Goal: Information Seeking & Learning: Find specific fact

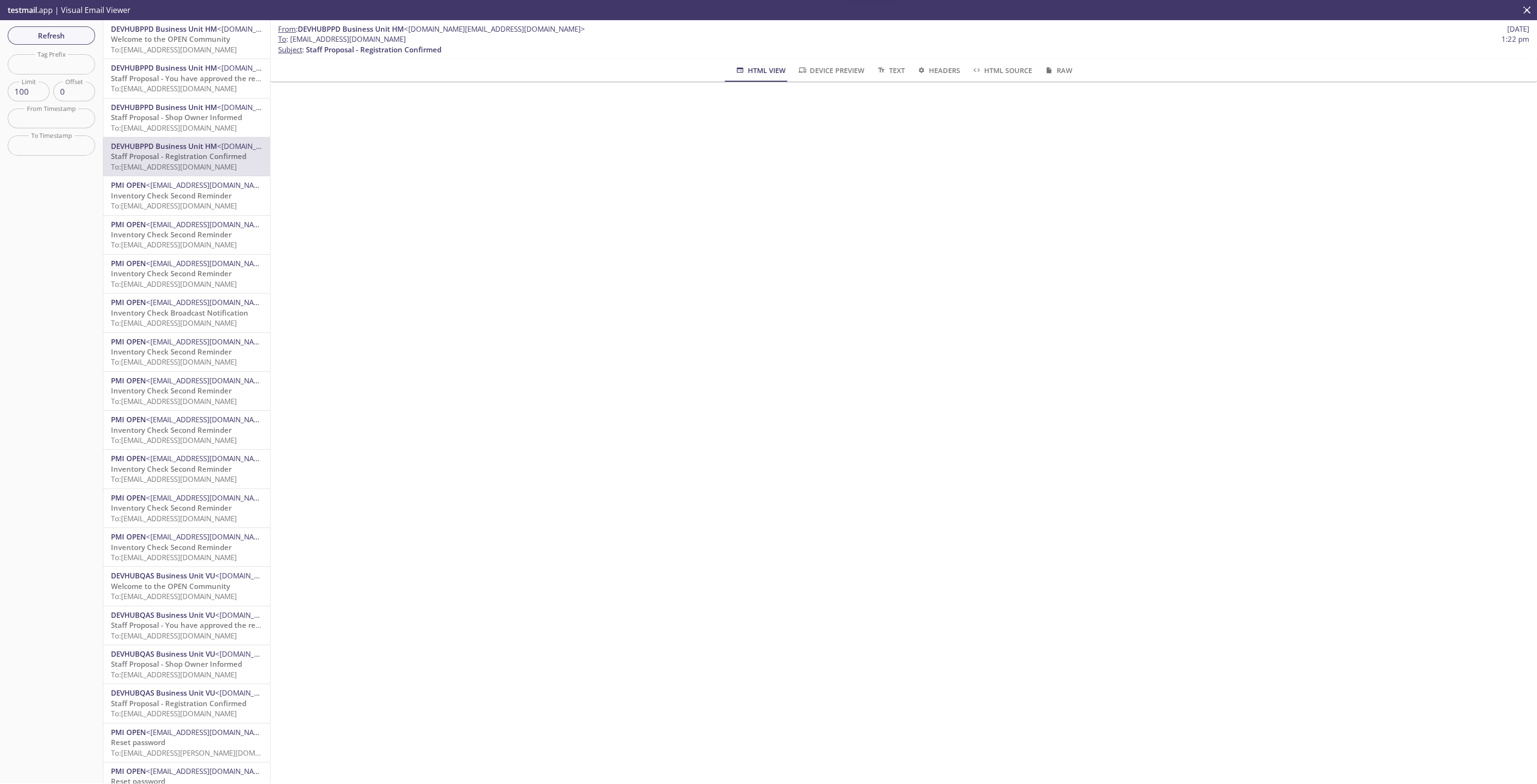
click at [206, 50] on span "To: [EMAIL_ADDRESS][DOMAIN_NAME]" at bounding box center [174, 50] width 126 height 10
drag, startPoint x: 423, startPoint y: 38, endPoint x: 289, endPoint y: 39, distance: 134.0
click at [289, 39] on span "To : [EMAIL_ADDRESS][DOMAIN_NAME]" at bounding box center [342, 39] width 128 height 10
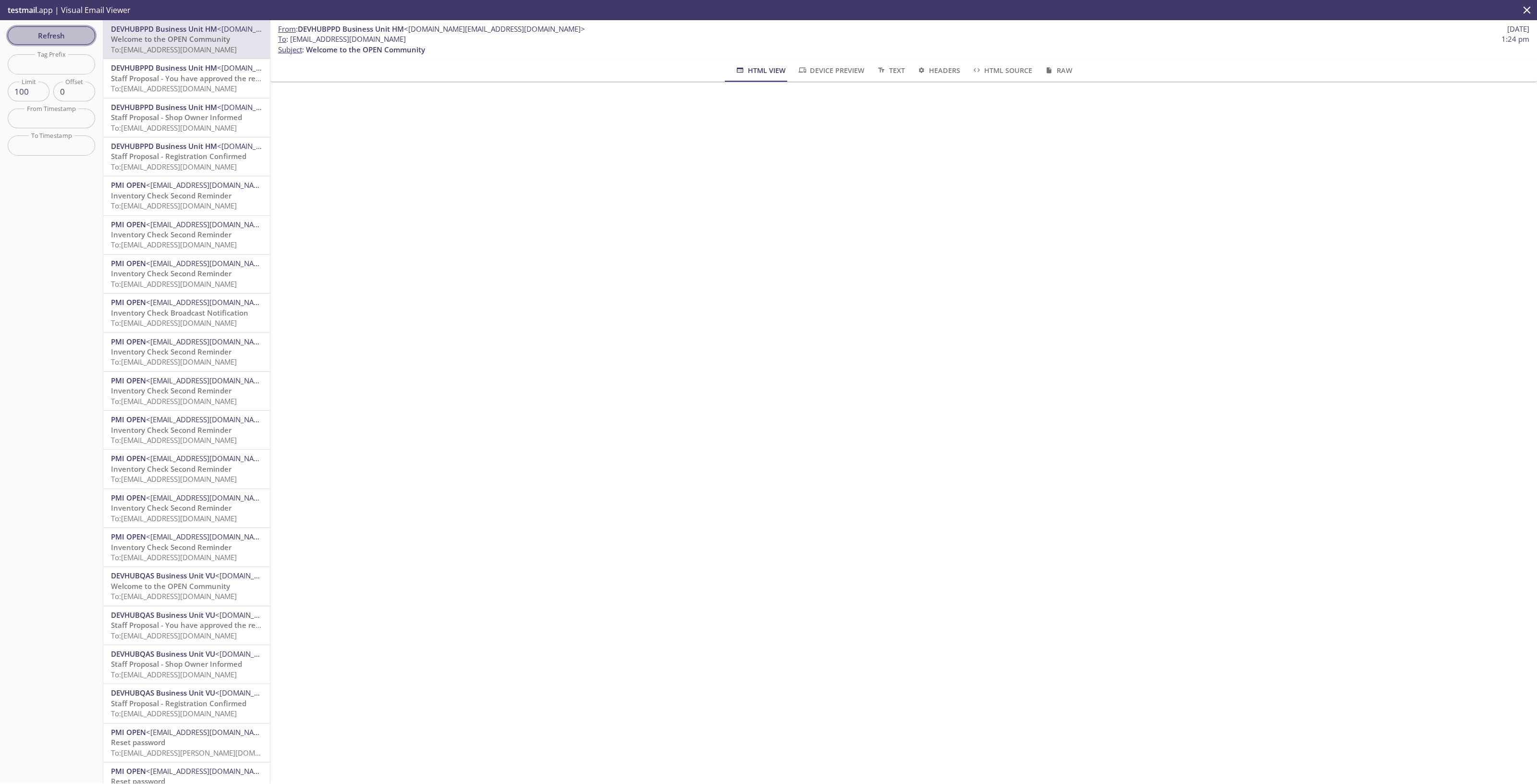
click at [53, 30] on span "Refresh" at bounding box center [51, 35] width 72 height 13
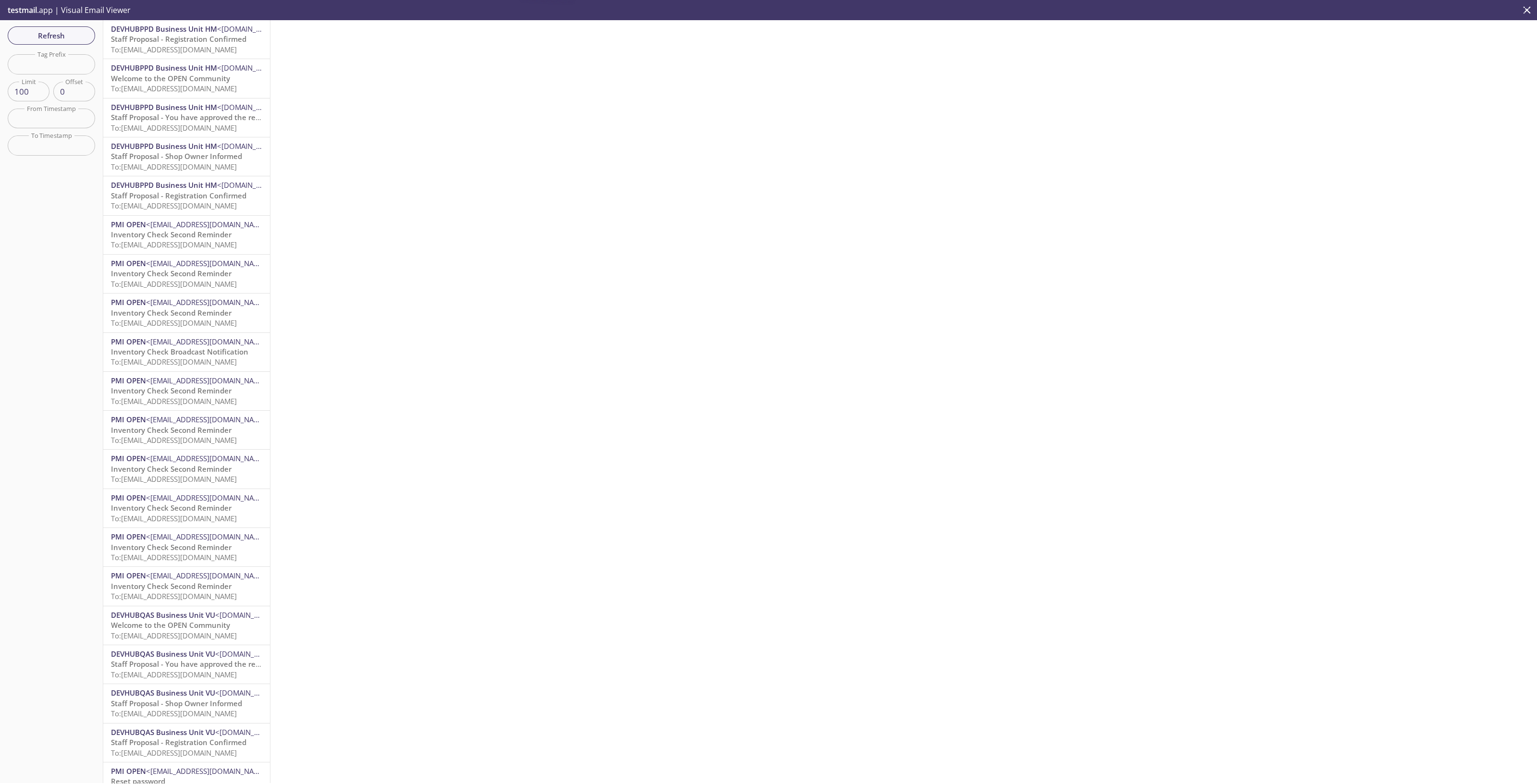
click at [156, 50] on span "To: [EMAIL_ADDRESS][DOMAIN_NAME]" at bounding box center [174, 50] width 126 height 10
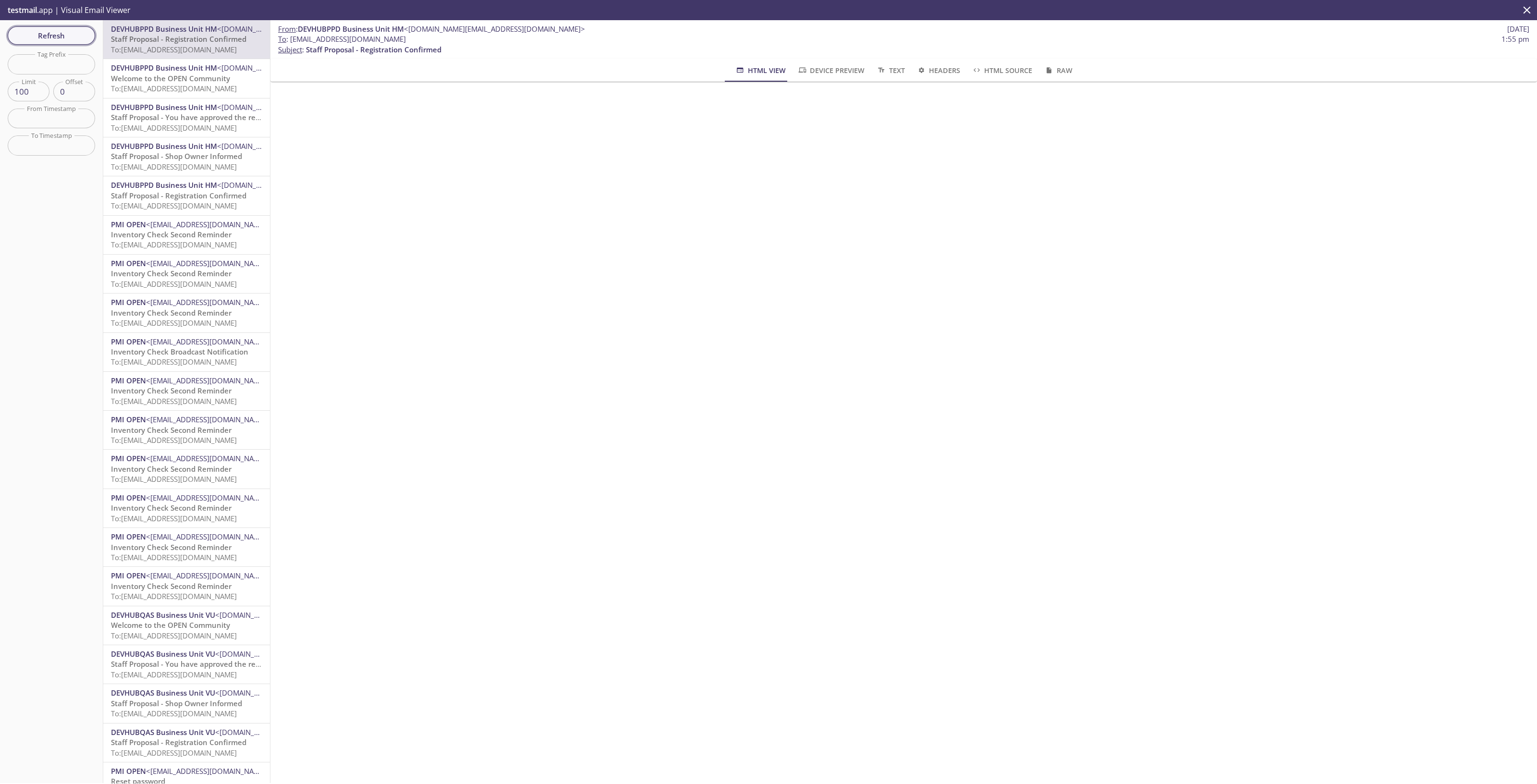
click at [70, 35] on span "Refresh" at bounding box center [51, 35] width 72 height 13
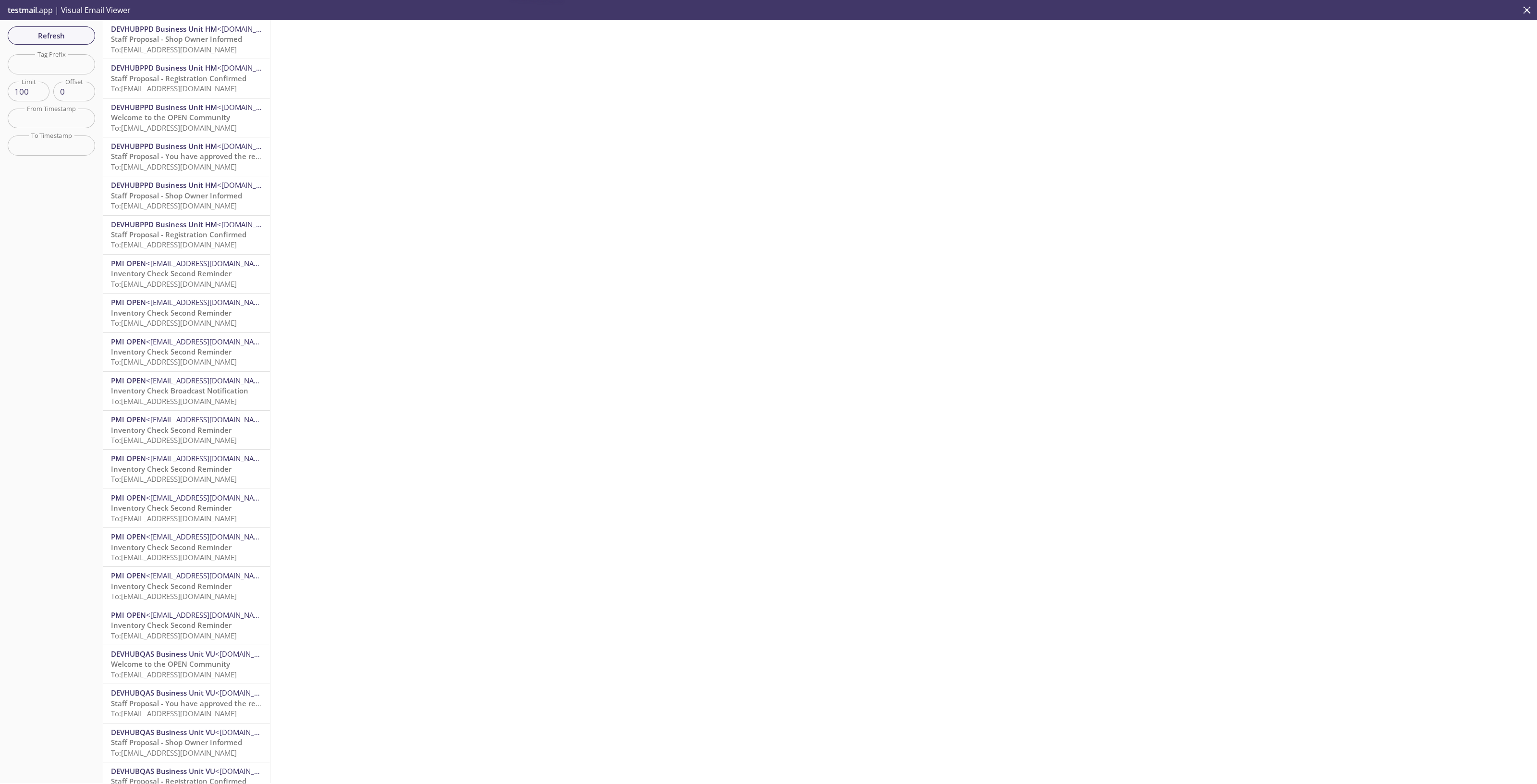
click at [203, 47] on span "To: [EMAIL_ADDRESS][DOMAIN_NAME]" at bounding box center [174, 50] width 126 height 10
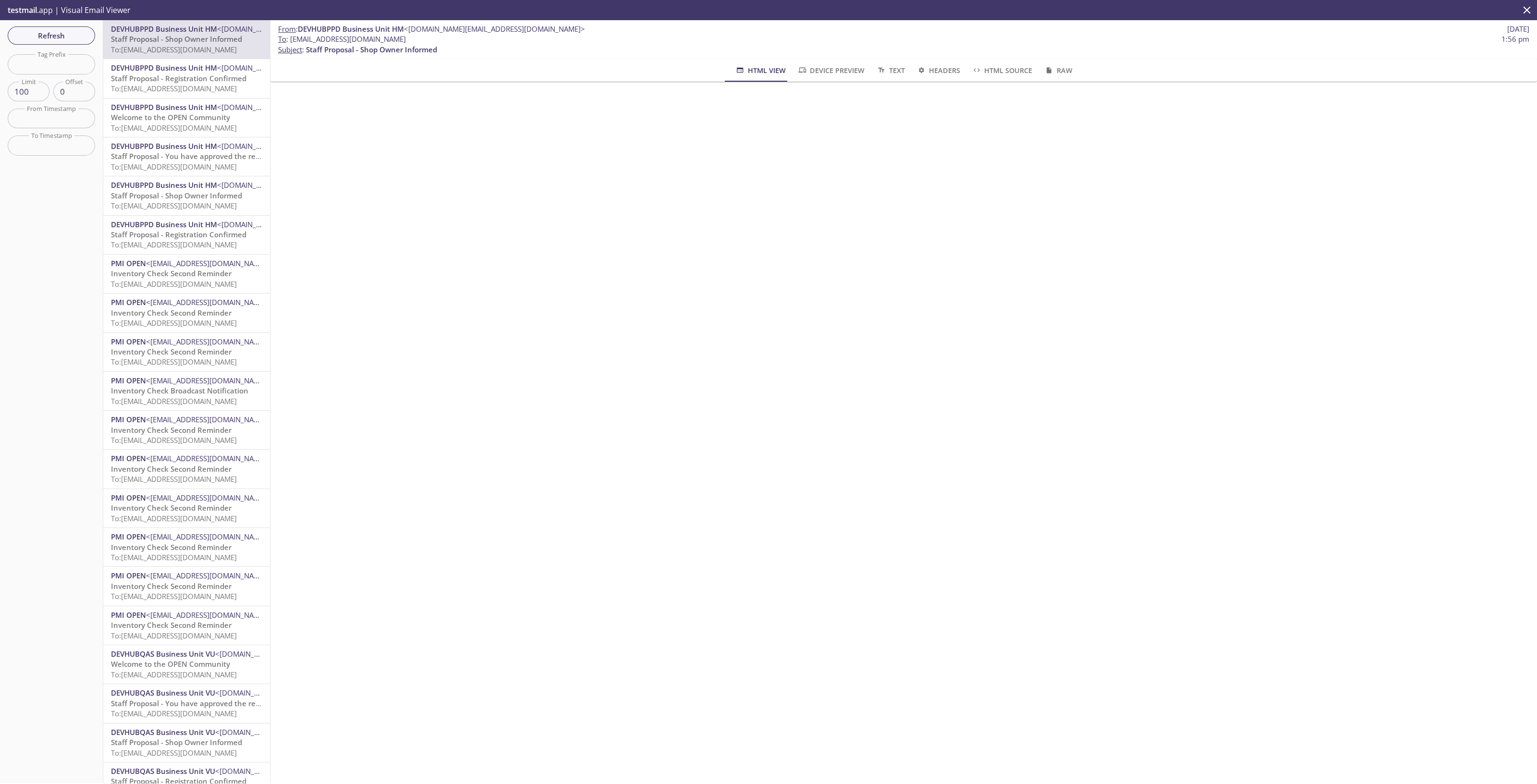
click at [201, 85] on span "To: [EMAIL_ADDRESS][DOMAIN_NAME]" at bounding box center [174, 88] width 126 height 10
drag, startPoint x: 420, startPoint y: 41, endPoint x: 291, endPoint y: 36, distance: 129.1
click at [291, 36] on span "To : [EMAIL_ADDRESS][DOMAIN_NAME] 1:55 pm" at bounding box center [903, 39] width 1251 height 10
copy span "[EMAIL_ADDRESS][DOMAIN_NAME]"
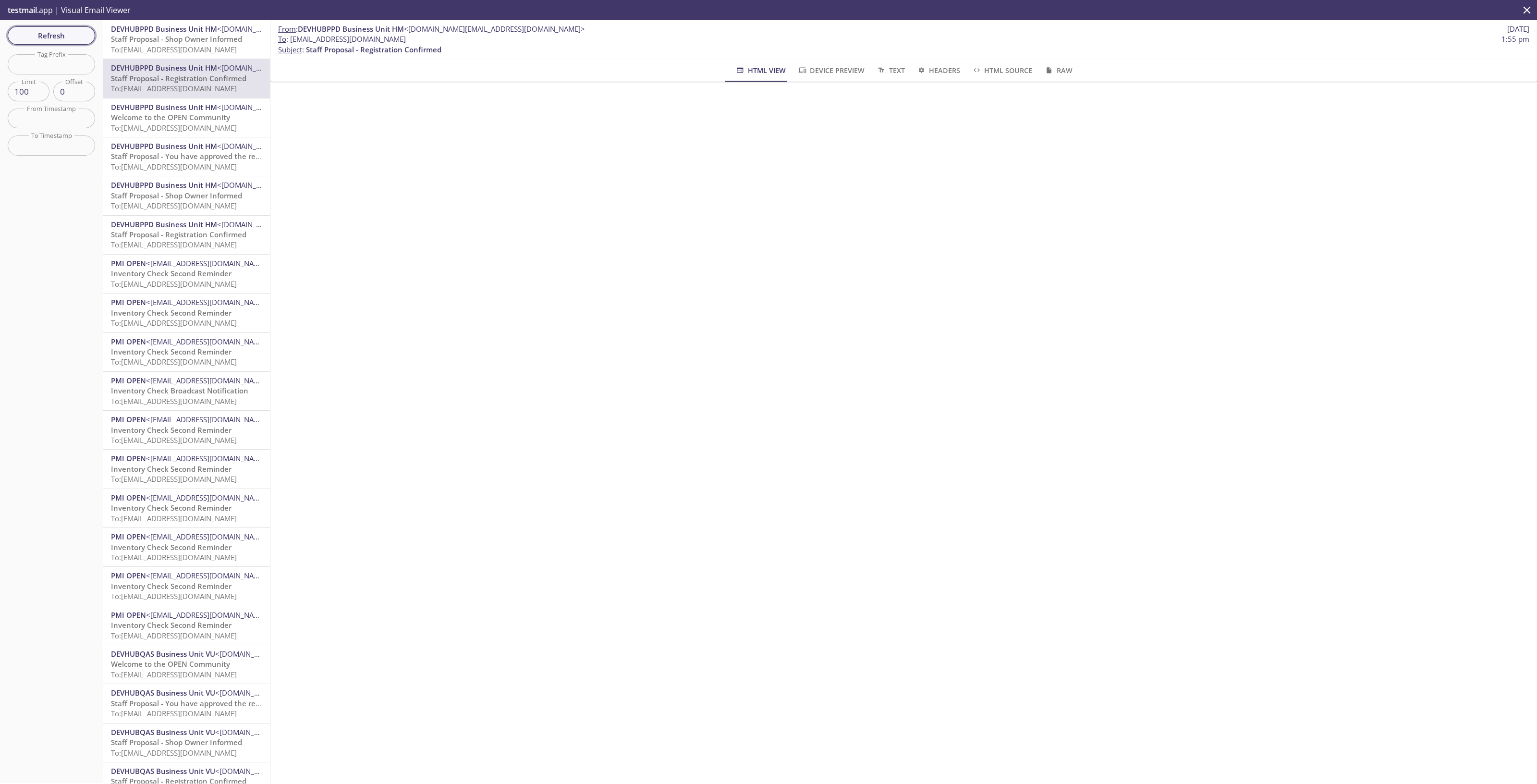
click at [30, 31] on span "Refresh" at bounding box center [51, 35] width 72 height 13
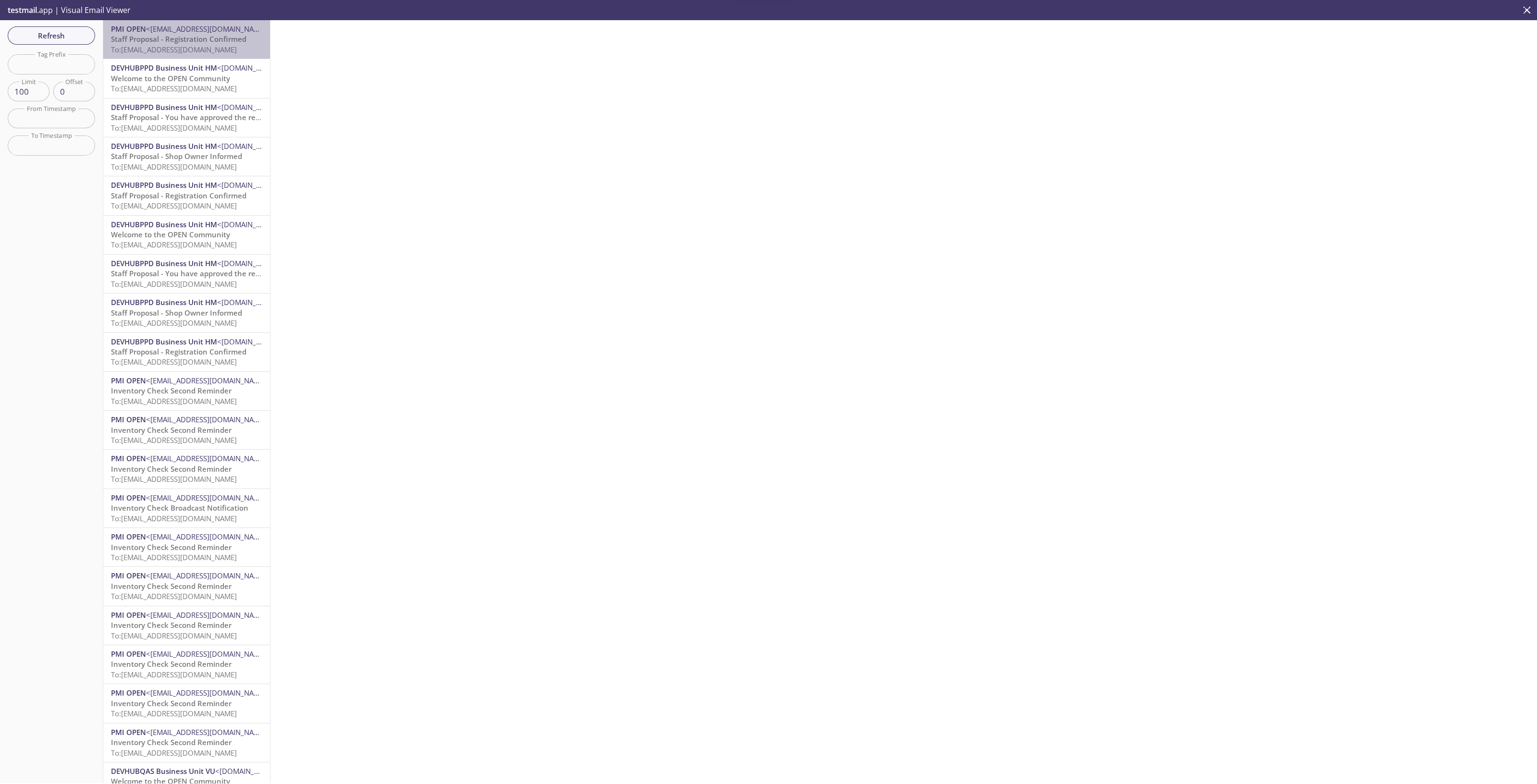
click at [197, 51] on span "To: [EMAIL_ADDRESS][DOMAIN_NAME]" at bounding box center [174, 50] width 126 height 10
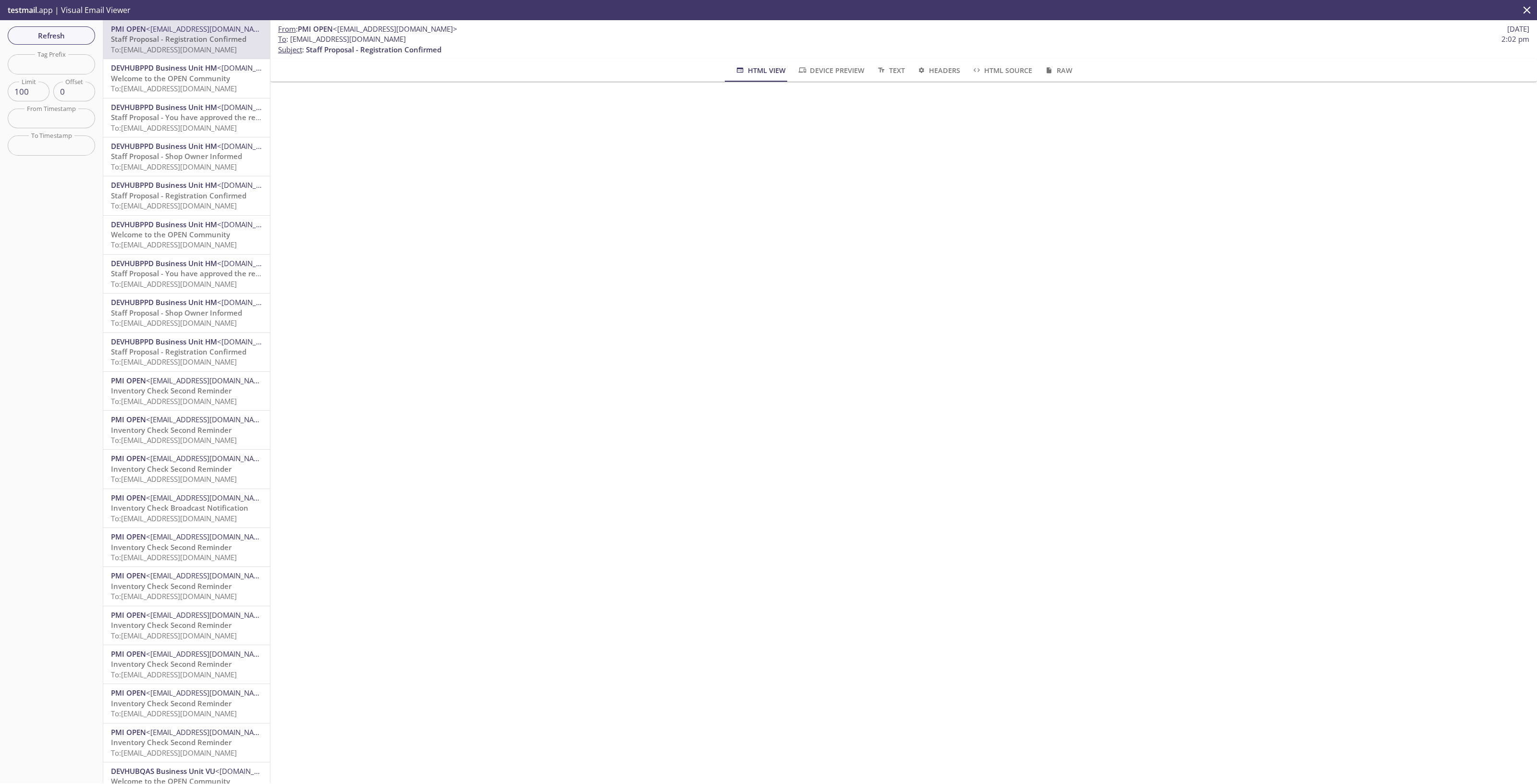
click at [53, 32] on span "Refresh" at bounding box center [51, 35] width 72 height 13
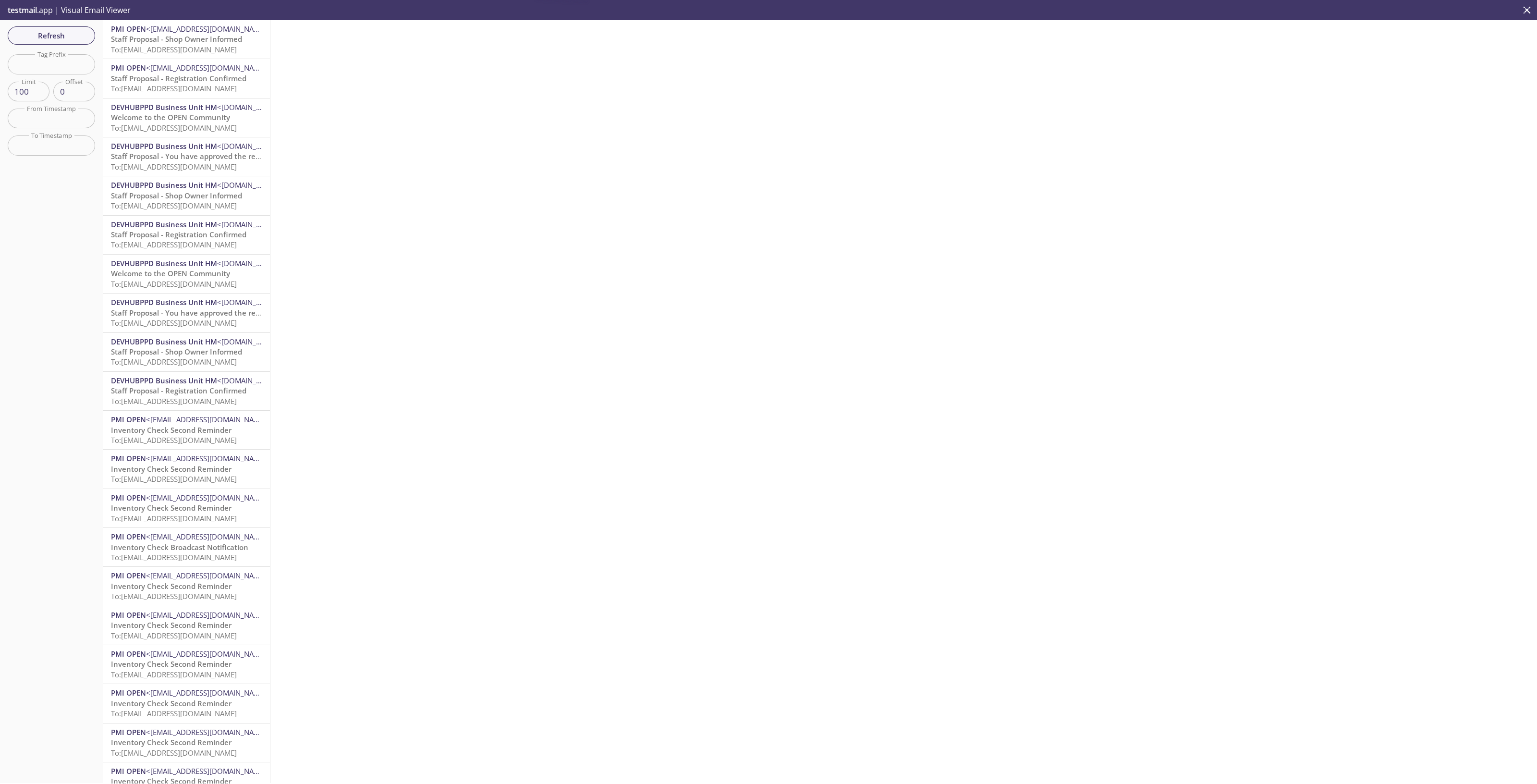
click at [212, 48] on span "To: [EMAIL_ADDRESS][DOMAIN_NAME]" at bounding box center [174, 50] width 126 height 10
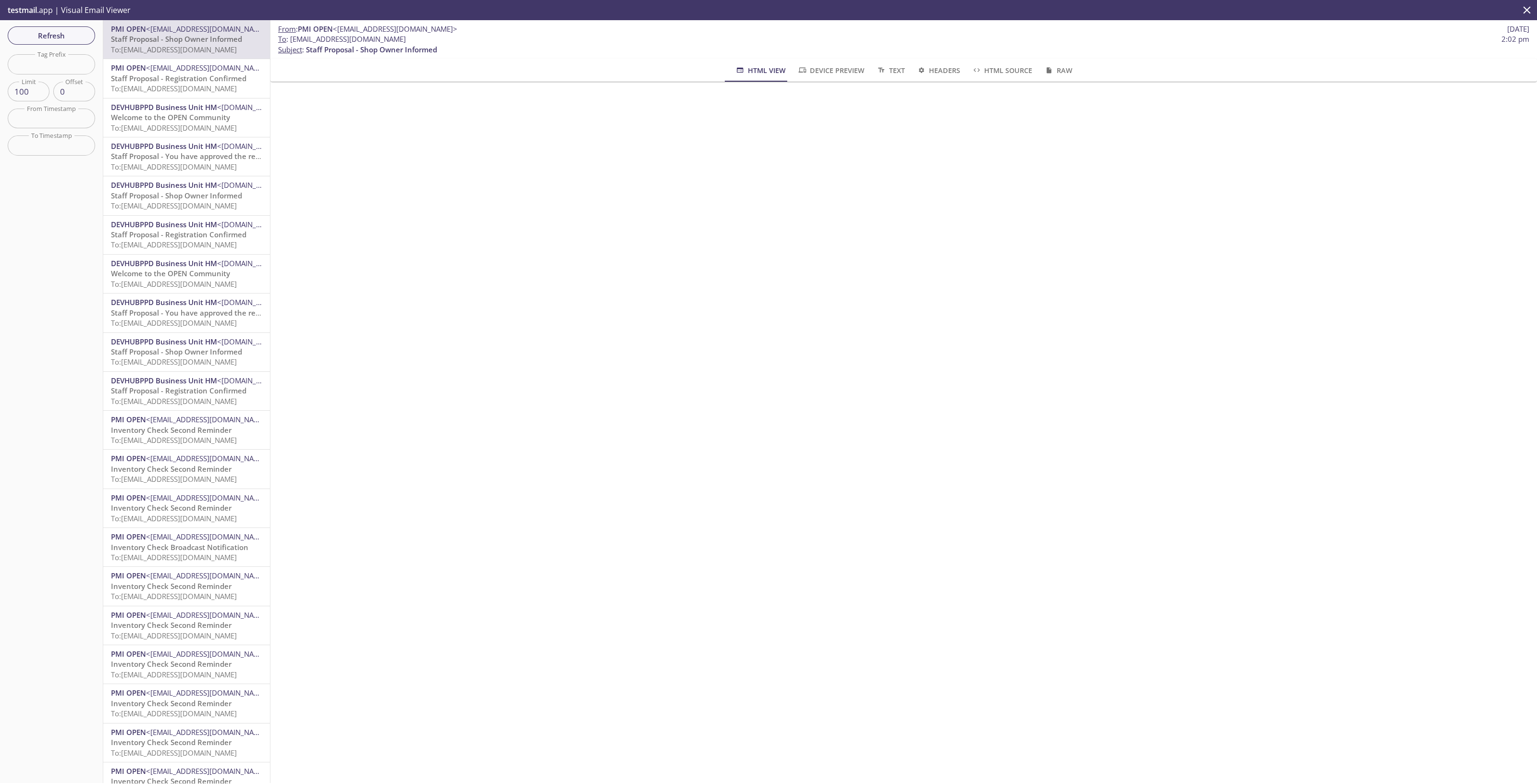
click at [211, 82] on span "Staff Proposal - Registration Confirmed" at bounding box center [178, 78] width 135 height 10
drag, startPoint x: 440, startPoint y: 36, endPoint x: 305, endPoint y: 40, distance: 135.1
click at [289, 41] on span "To : [EMAIL_ADDRESS][DOMAIN_NAME] 2:02 pm" at bounding box center [903, 39] width 1251 height 10
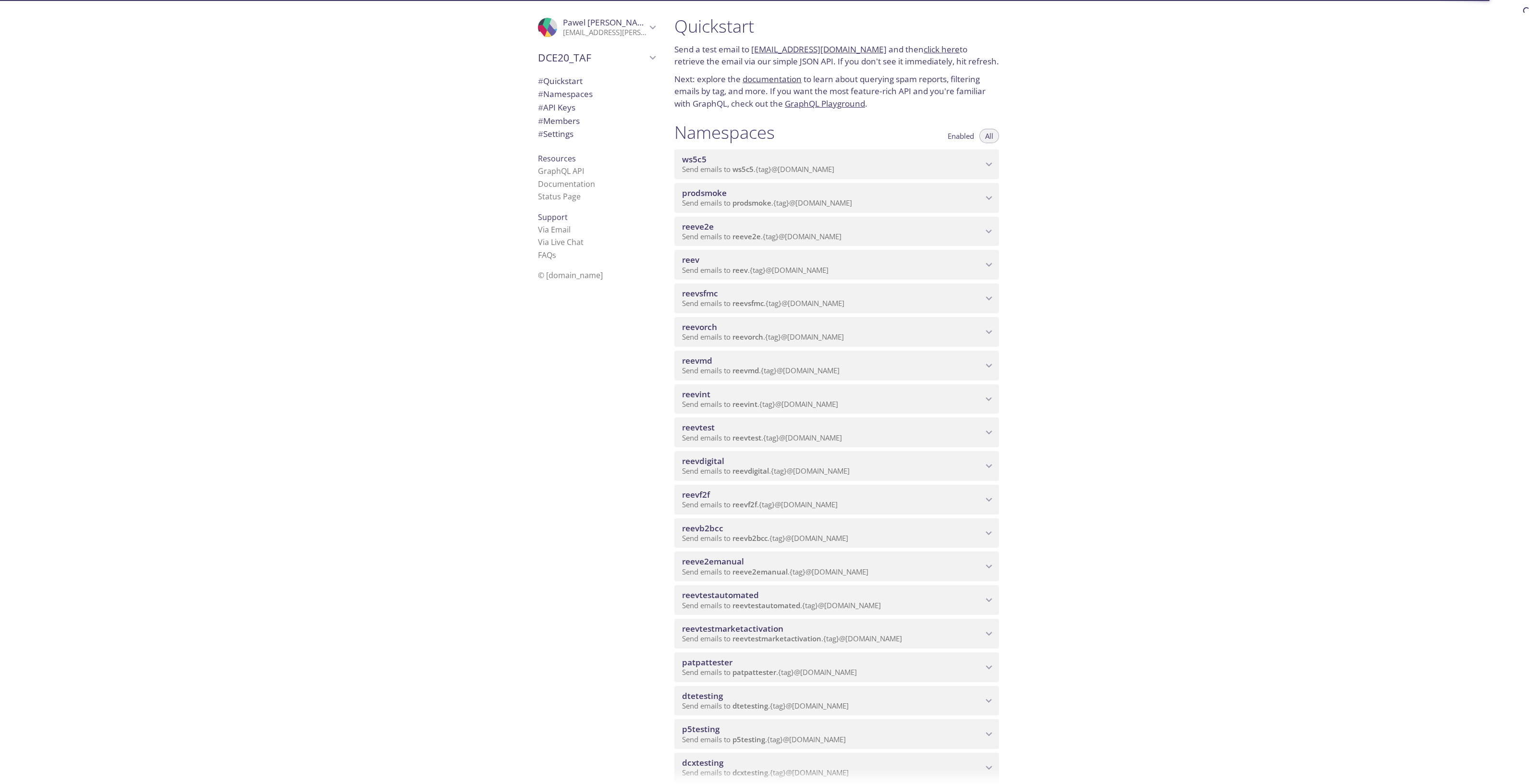
click at [778, 470] on span "Send emails to reevdigital . {tag} @inbox.testmail.app" at bounding box center [766, 471] width 168 height 10
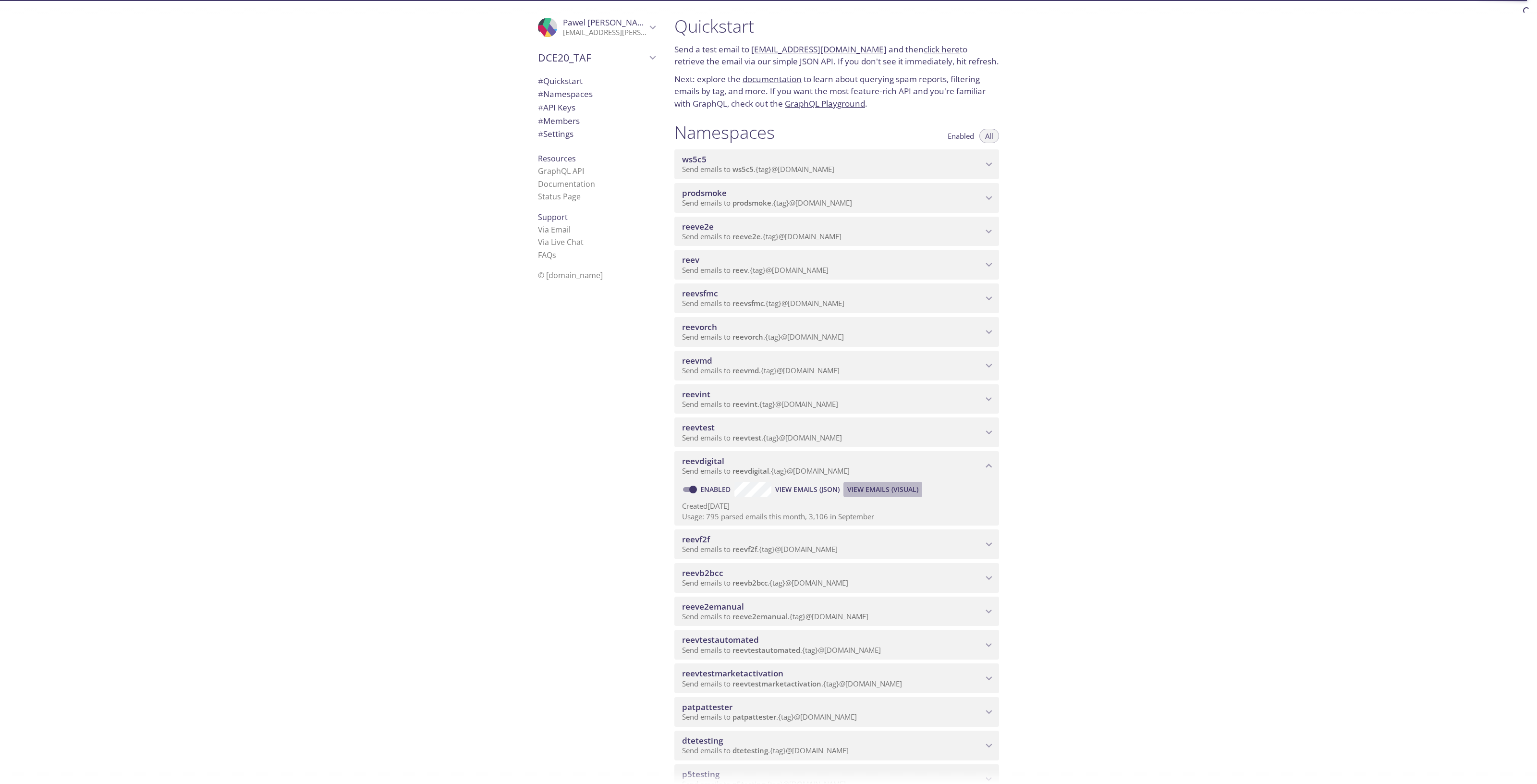
click at [898, 490] on span "View Emails (Visual)" at bounding box center [882, 489] width 71 height 11
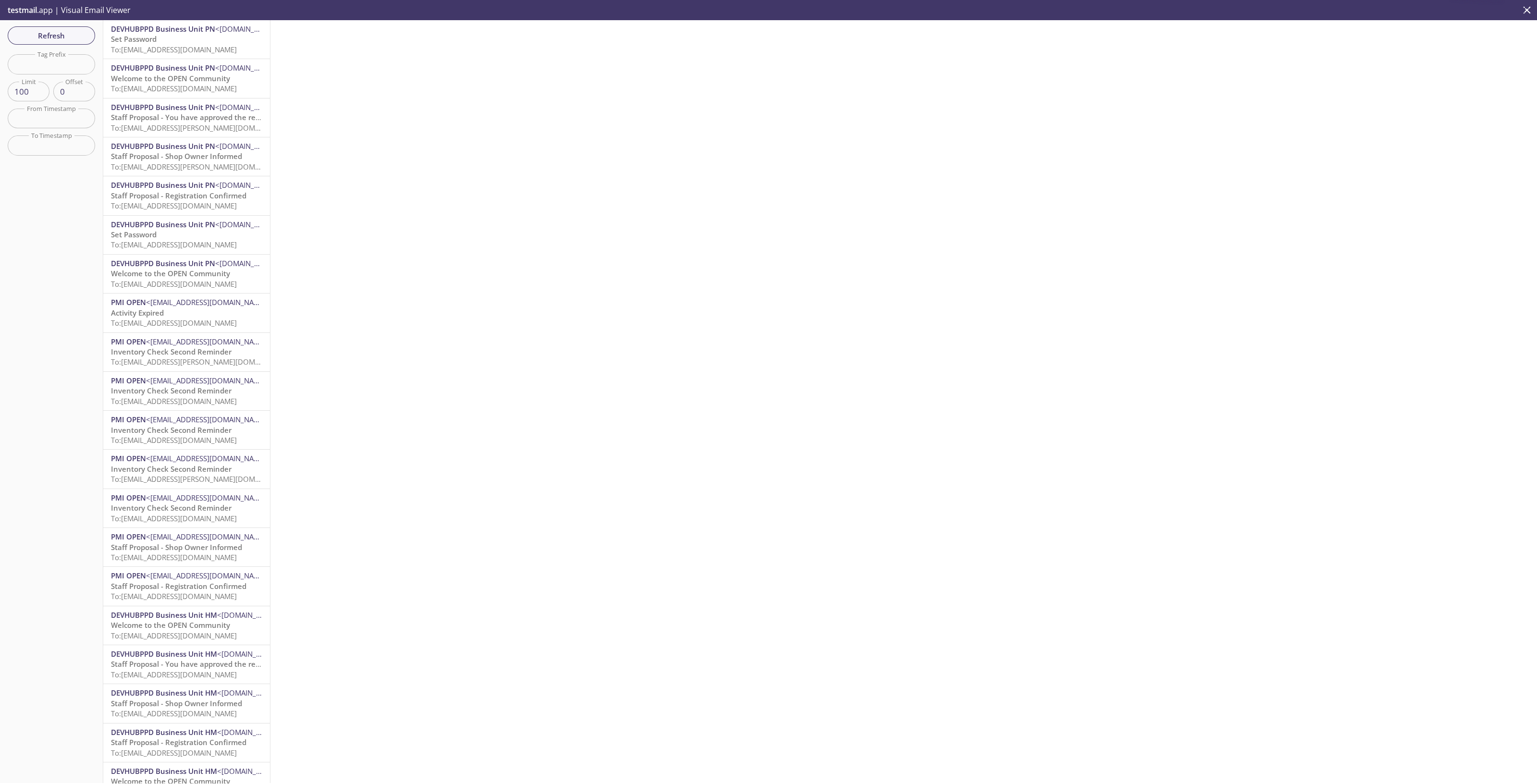
click at [210, 91] on span "To: reevdigital.markmark@inbox.testmail.app" at bounding box center [174, 88] width 126 height 10
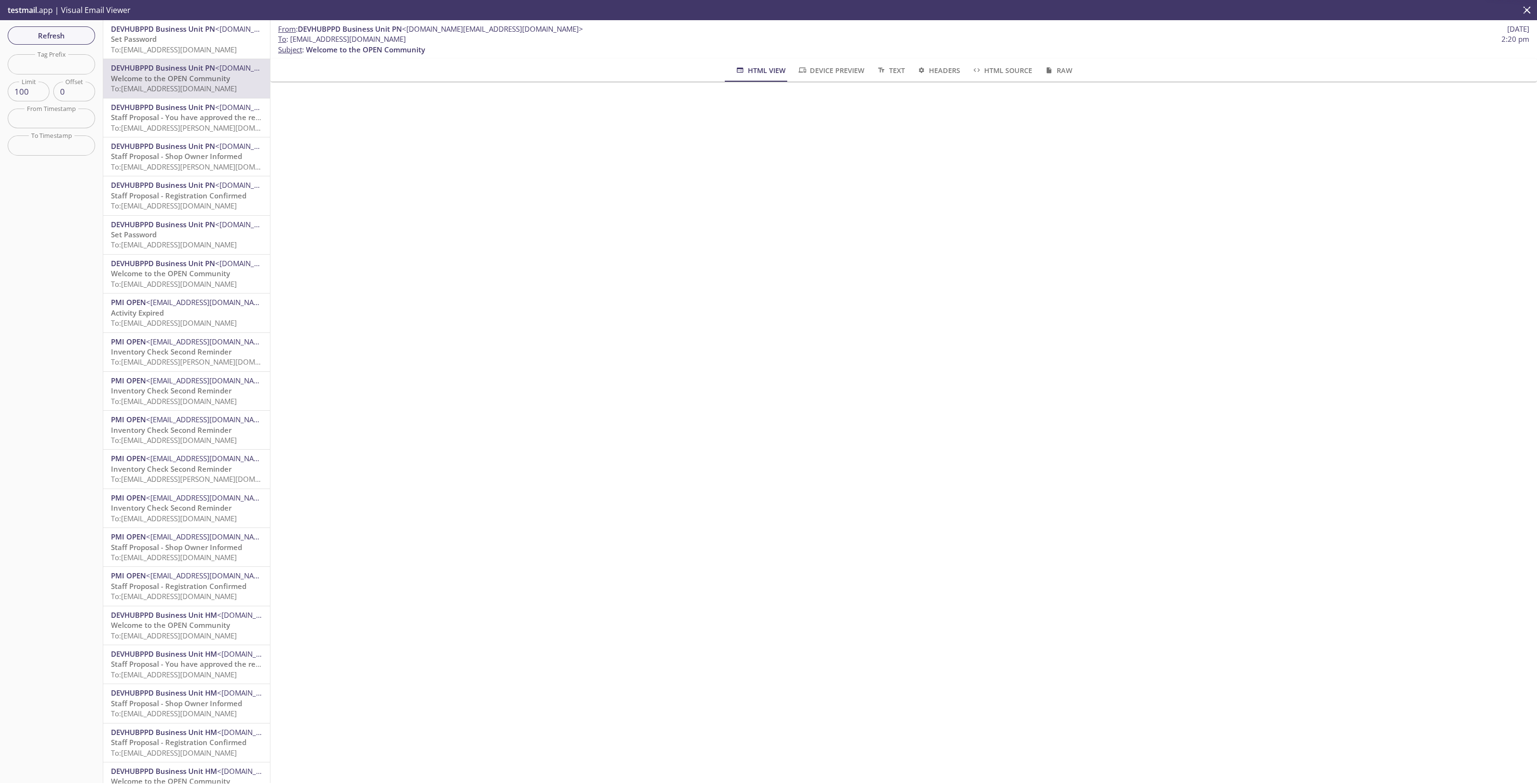
drag, startPoint x: 432, startPoint y: 39, endPoint x: 290, endPoint y: 40, distance: 142.0
click at [290, 40] on span "To : reevdigital.markmark@inbox.testmail.app 2:20 pm" at bounding box center [903, 39] width 1251 height 10
click at [65, 37] on span "Refresh" at bounding box center [51, 35] width 72 height 13
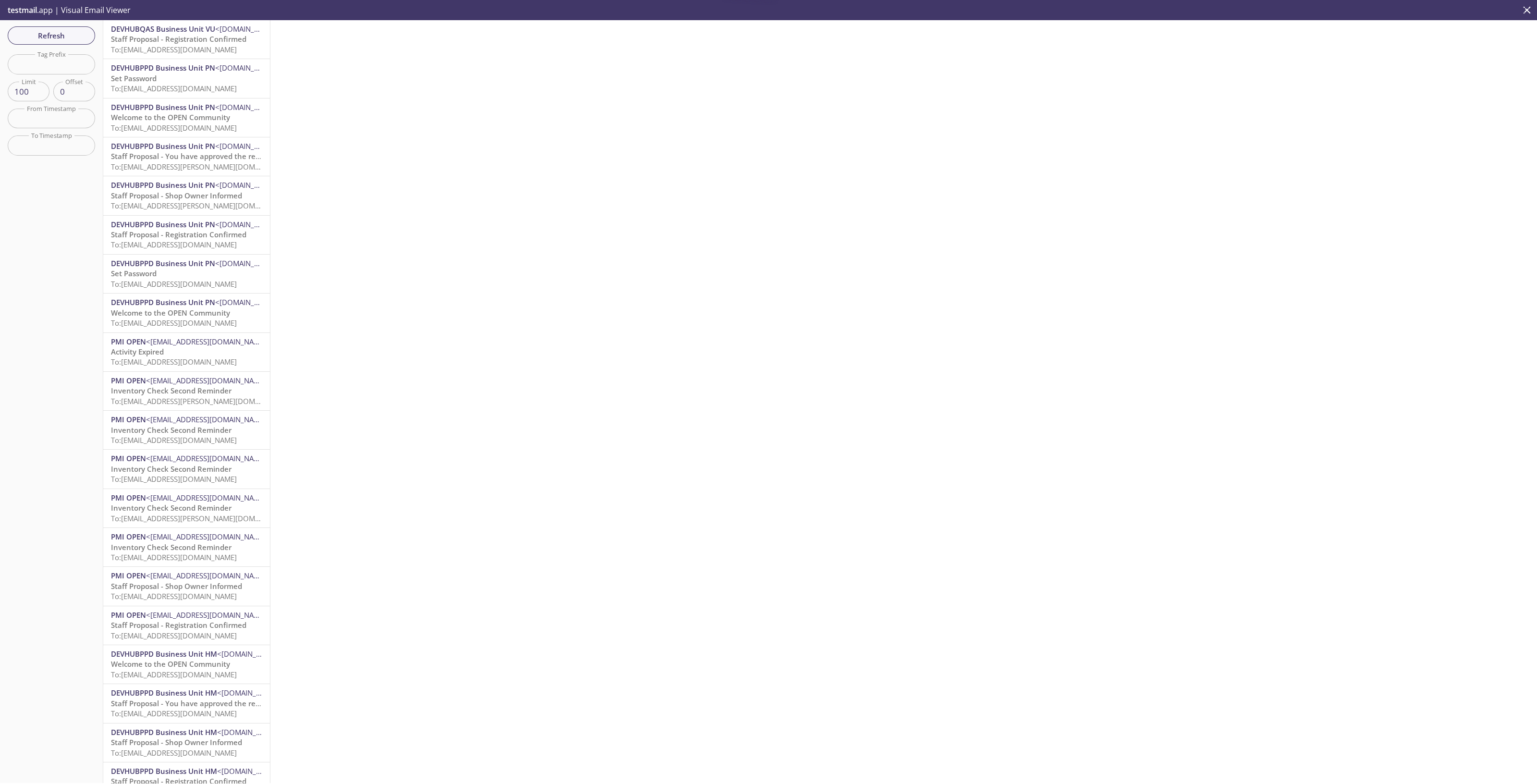
click at [182, 47] on span "To: reevdigital.stafprop123@inbox.testmail.app" at bounding box center [174, 50] width 126 height 10
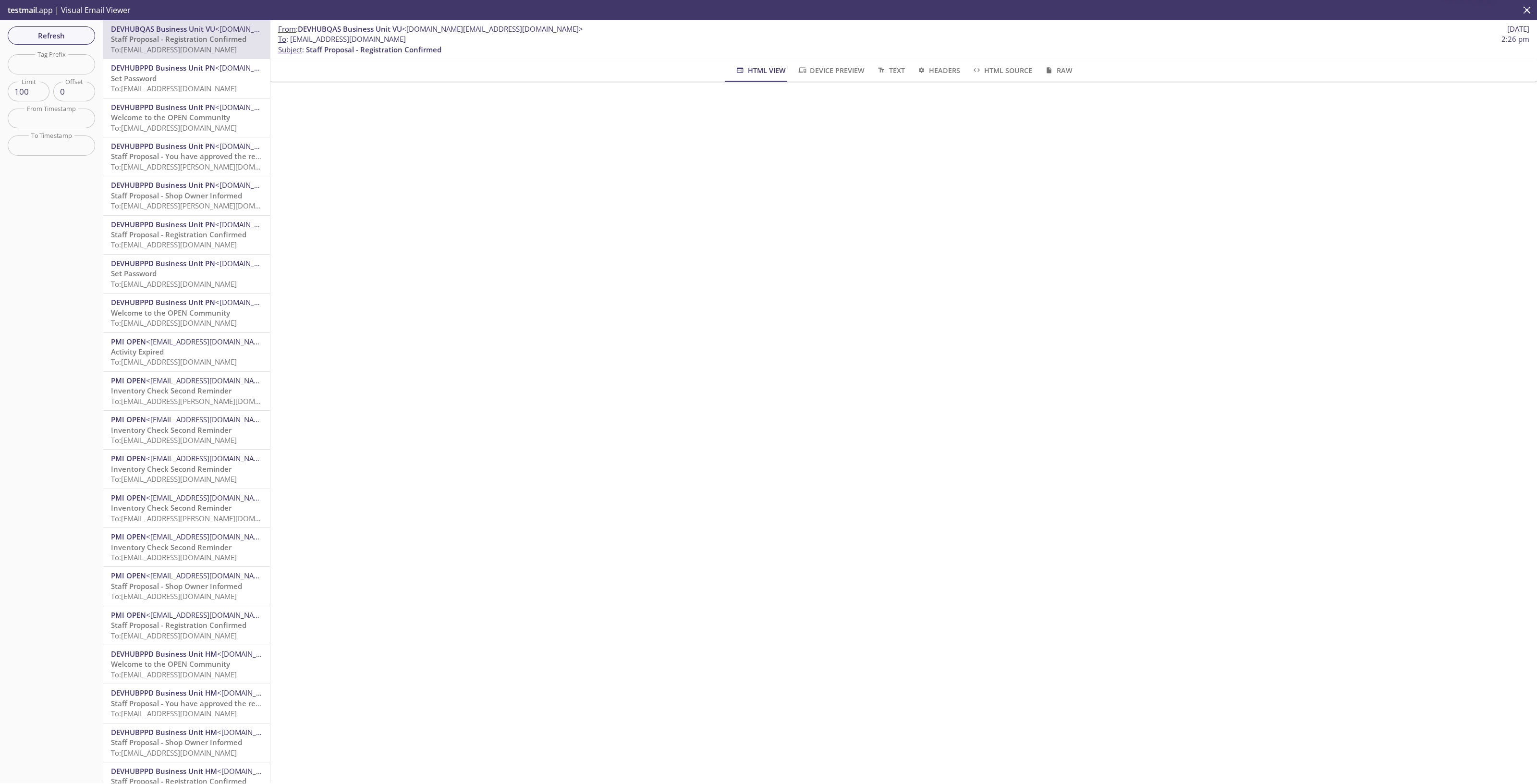
click at [690, 496] on div "From : DEVHUBQAS Business Unit VU <devhubqas.vu@email.pmiopen.com> 7 Oct 2025 T…" at bounding box center [903, 402] width 1267 height 763
click at [38, 34] on span "Refresh" at bounding box center [51, 35] width 72 height 13
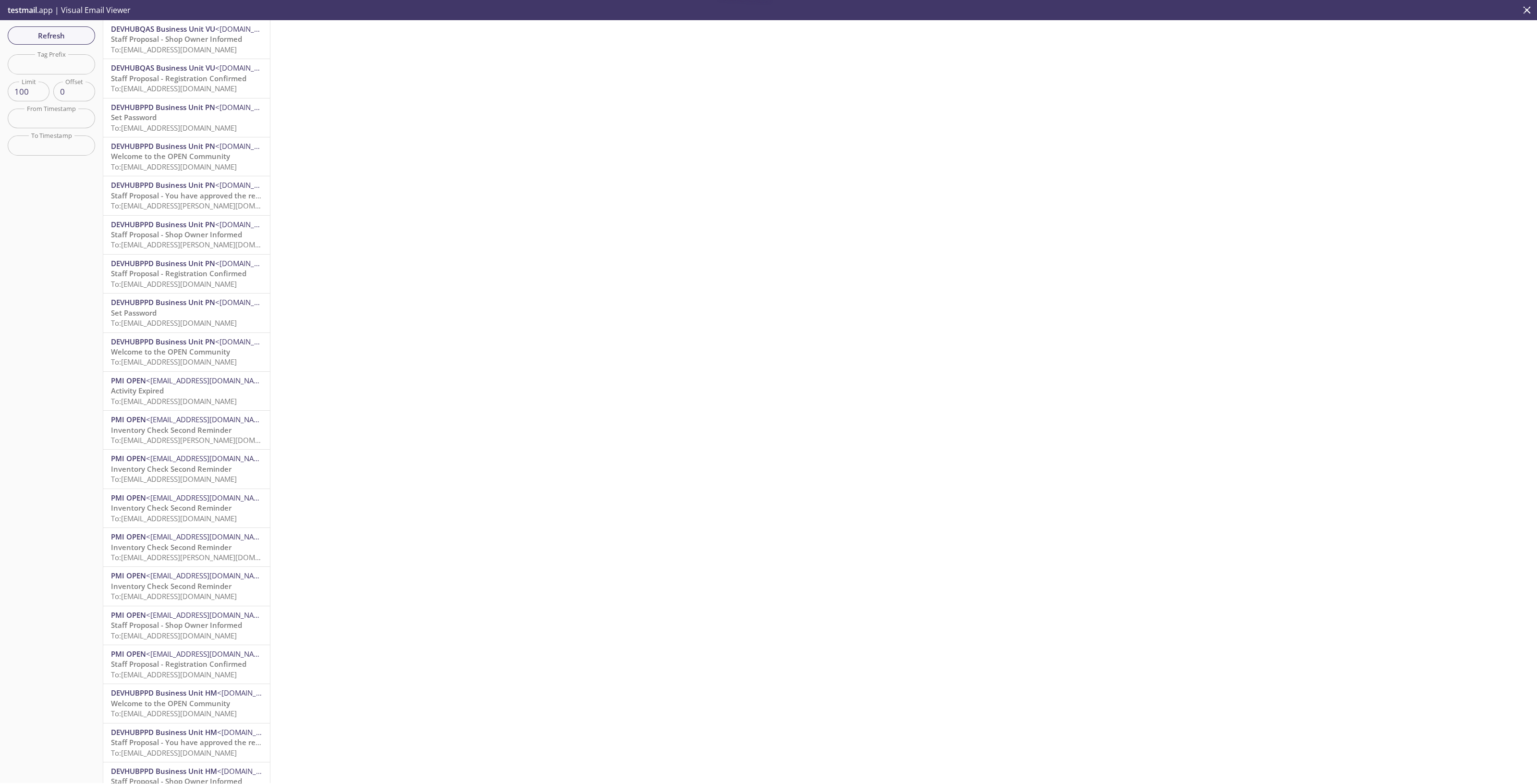
click at [178, 53] on span "To: reevdigital.dtetestpawel@inbox.testmail.app" at bounding box center [174, 50] width 126 height 10
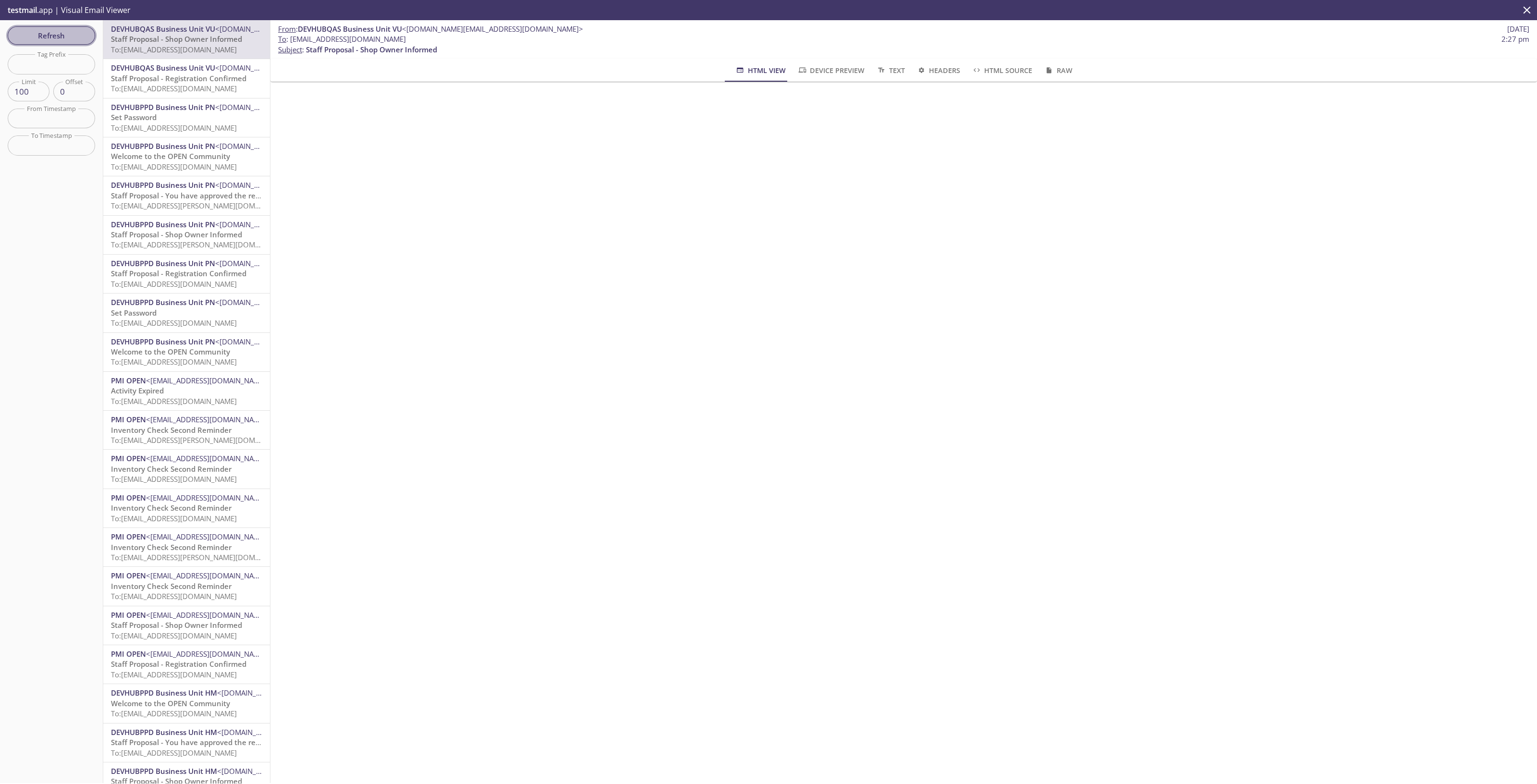
click at [69, 33] on span "Refresh" at bounding box center [51, 35] width 72 height 13
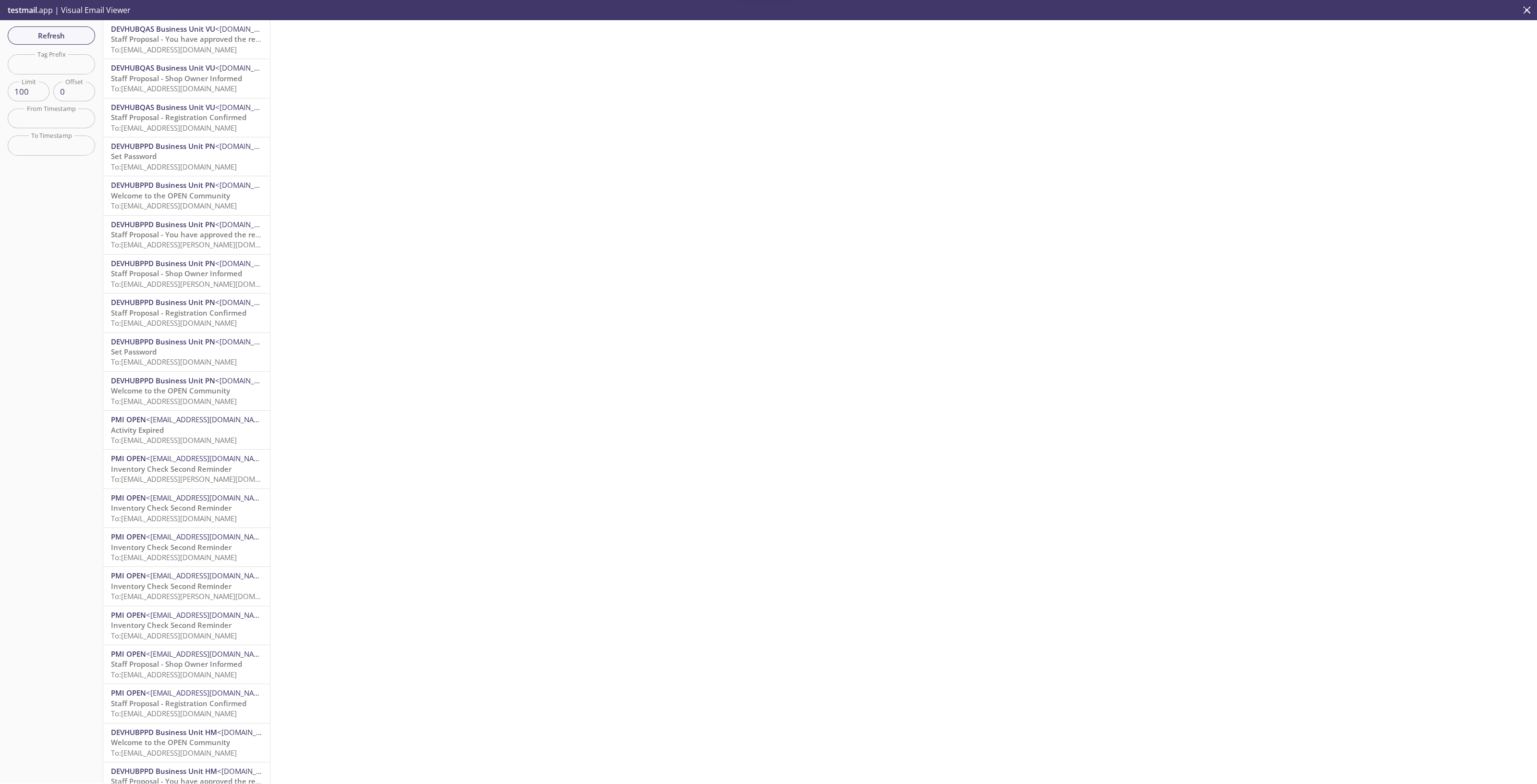
click at [203, 52] on span "To: reevdigital.dtetestpawel@inbox.testmail.app" at bounding box center [174, 50] width 126 height 10
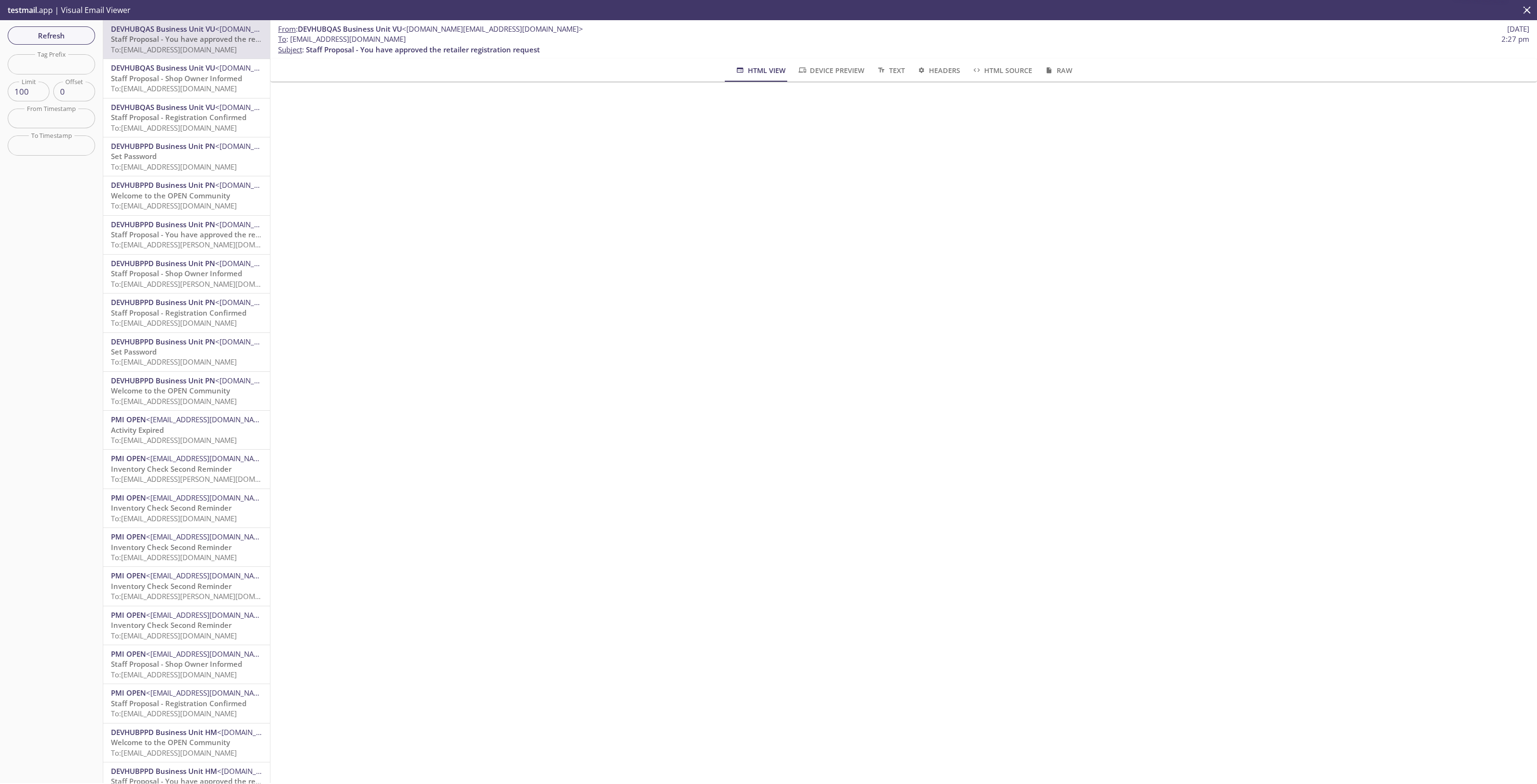
click at [178, 82] on span "Staff Proposal - Shop Owner Informed" at bounding box center [177, 78] width 131 height 10
click at [51, 31] on span "Refresh" at bounding box center [51, 35] width 72 height 13
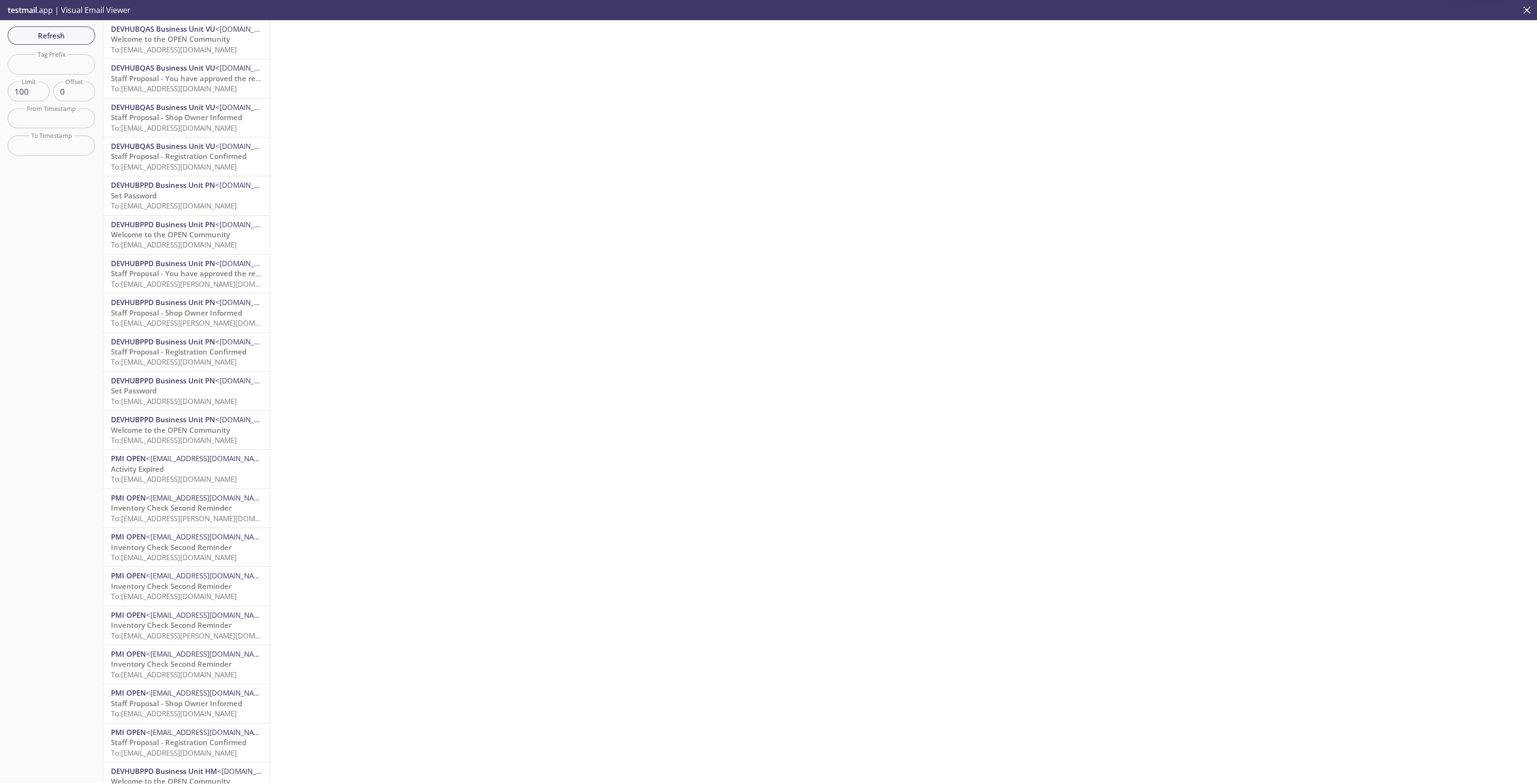
click at [204, 49] on span "To: reevdigital.stafprop123@inbox.testmail.app" at bounding box center [174, 50] width 126 height 10
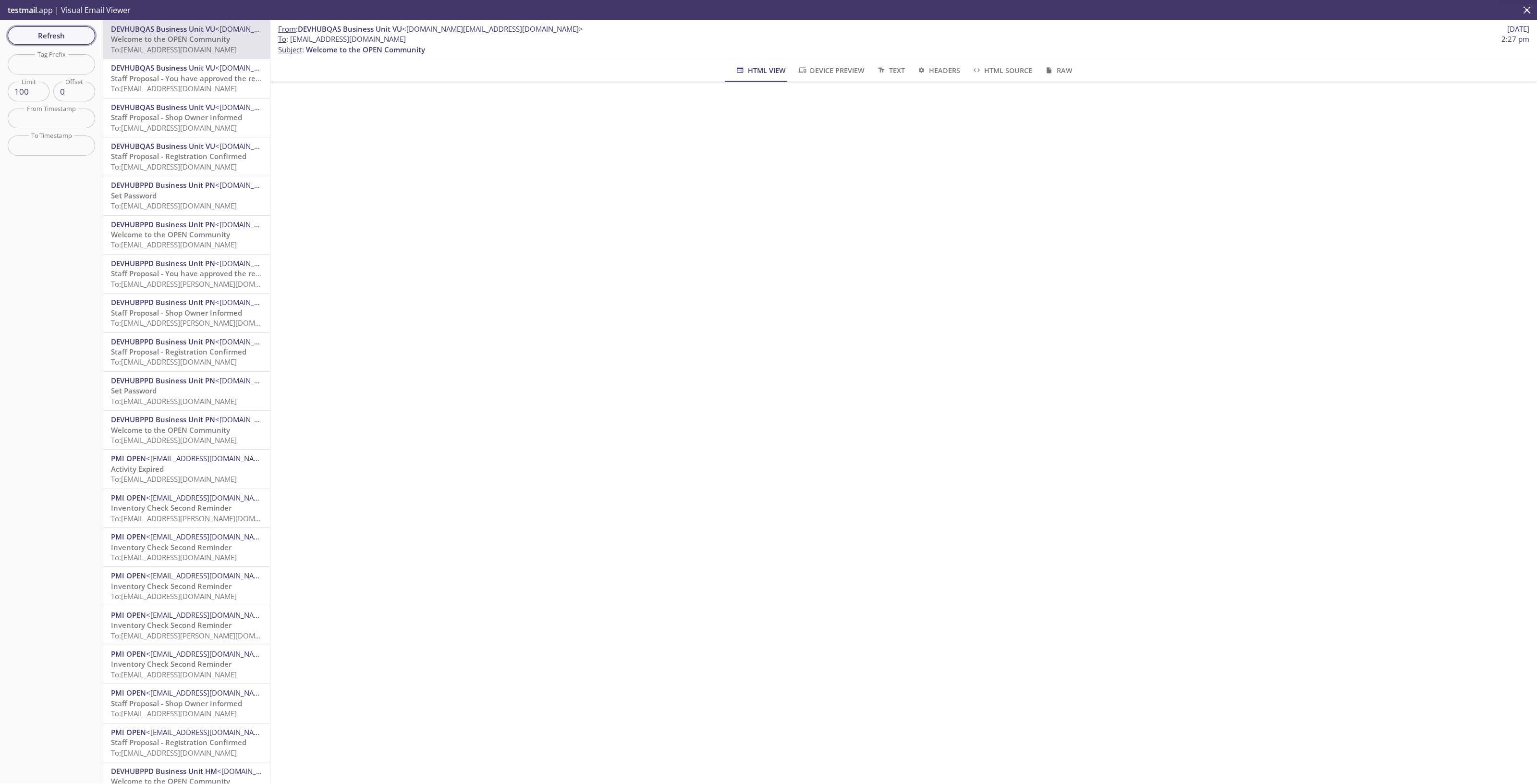
click at [72, 41] on span "Refresh" at bounding box center [51, 35] width 72 height 13
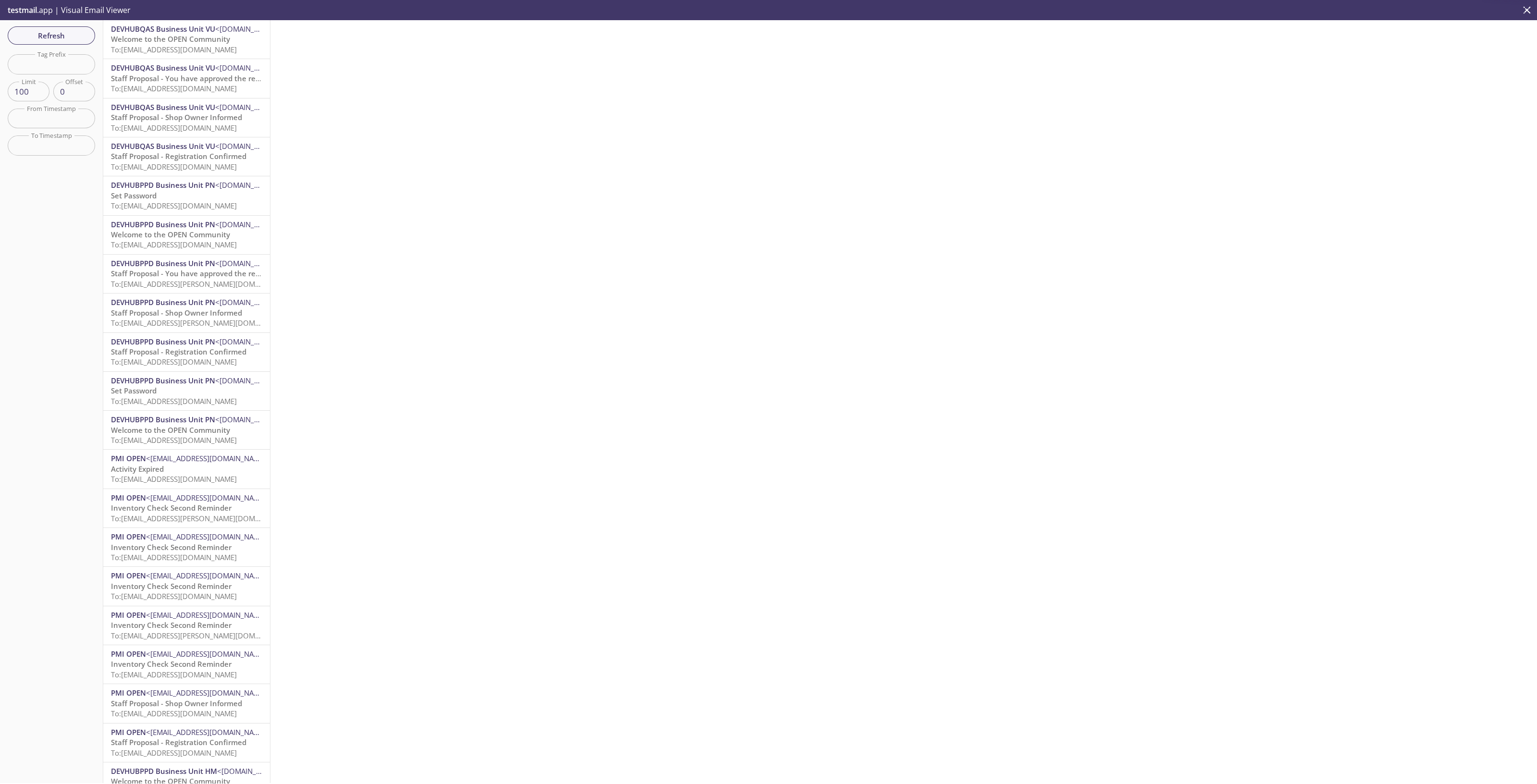
click at [213, 48] on span "To: reevdigital.stafprop123@inbox.testmail.app" at bounding box center [174, 50] width 126 height 10
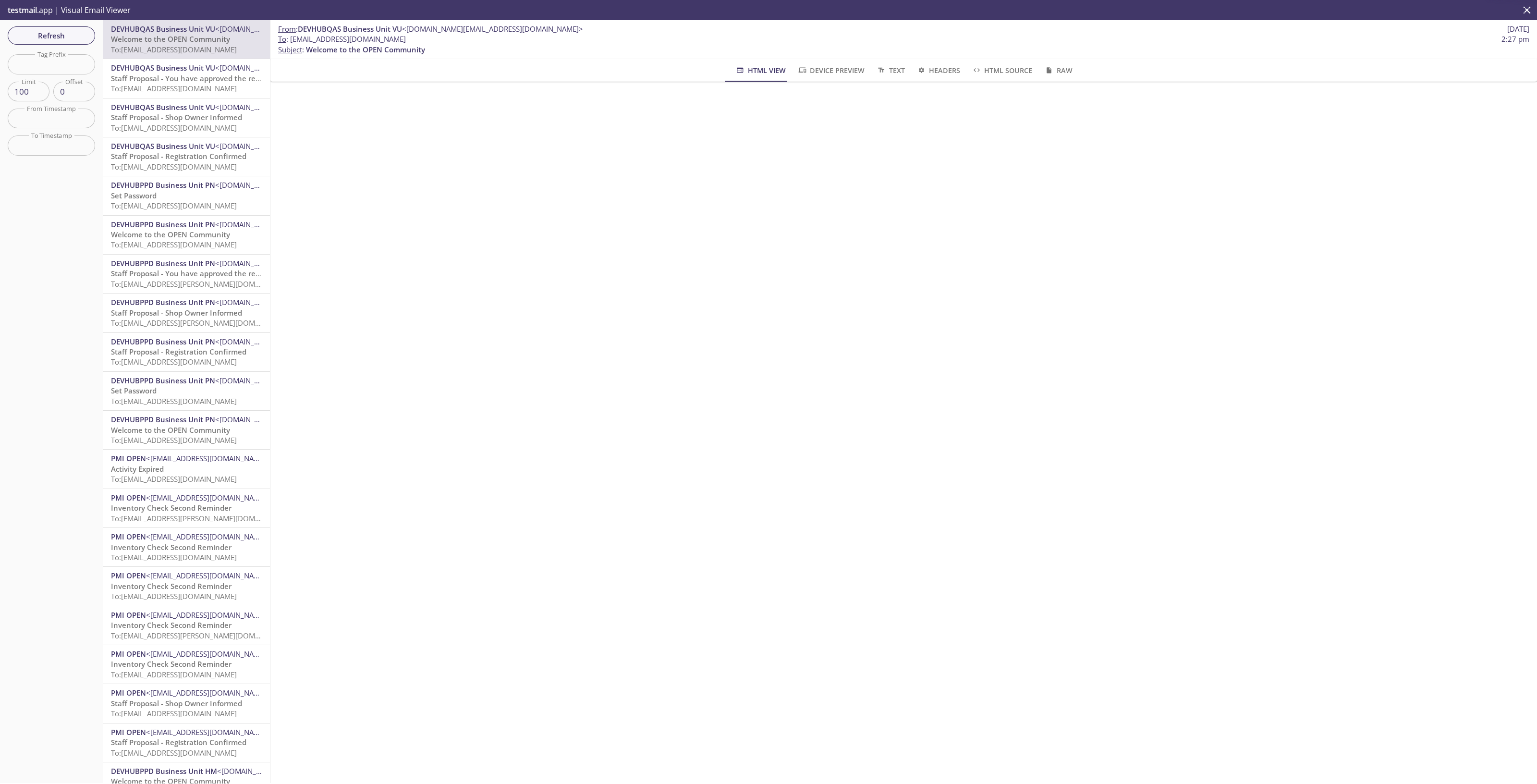
drag, startPoint x: 440, startPoint y: 42, endPoint x: 289, endPoint y: 41, distance: 151.0
click at [289, 41] on span "To : reevdigital.stafprop123@inbox.testmail.app 2:27 pm" at bounding box center [903, 39] width 1251 height 10
copy span "reevdigital.stafprop123@inbox.testmail.app"
